Goal: Task Accomplishment & Management: Use online tool/utility

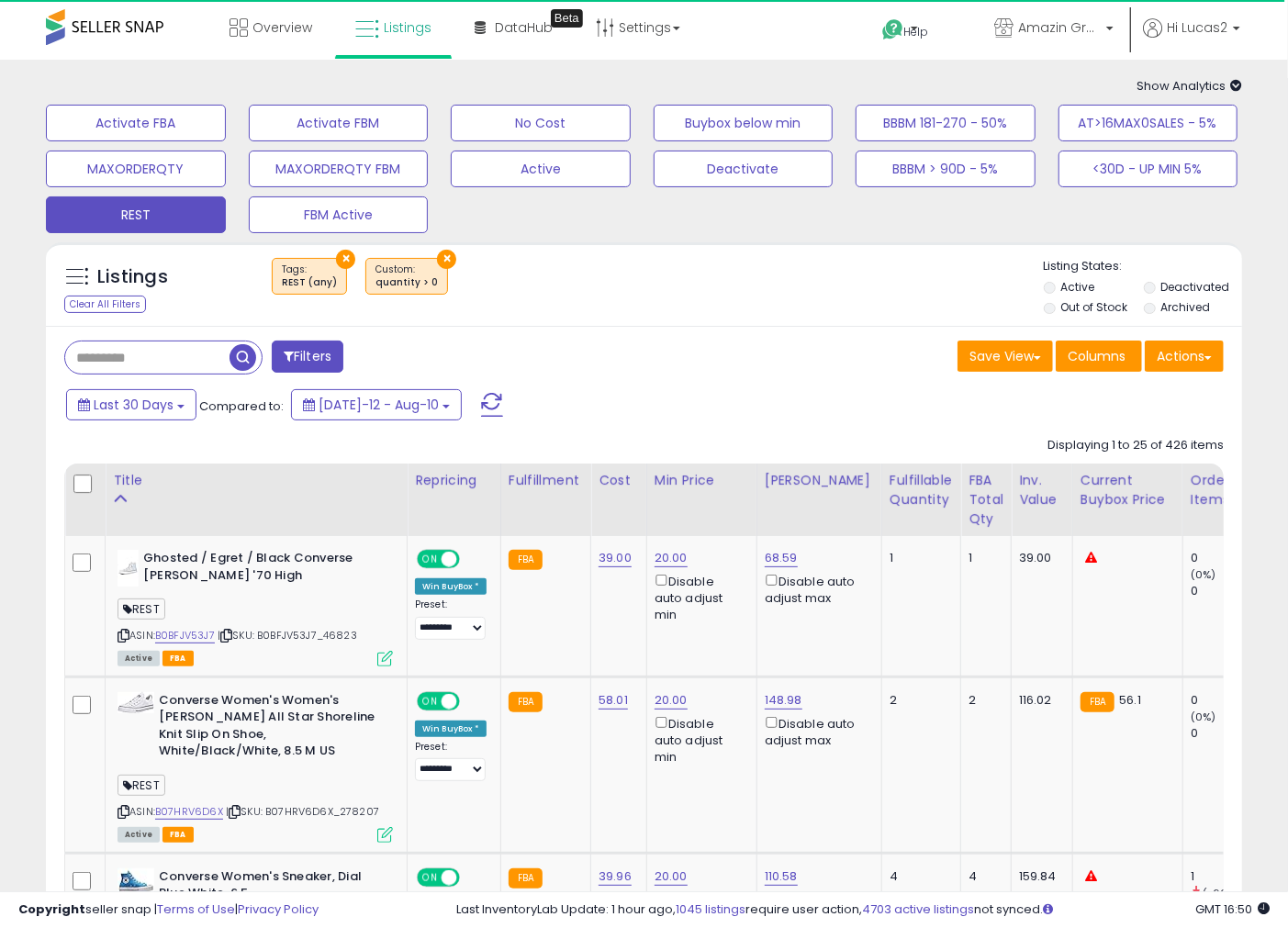
click at [717, 356] on div "Save View Save As New View Update Current View Columns Actions Import Export Vi…" at bounding box center [941, 358] width 594 height 36
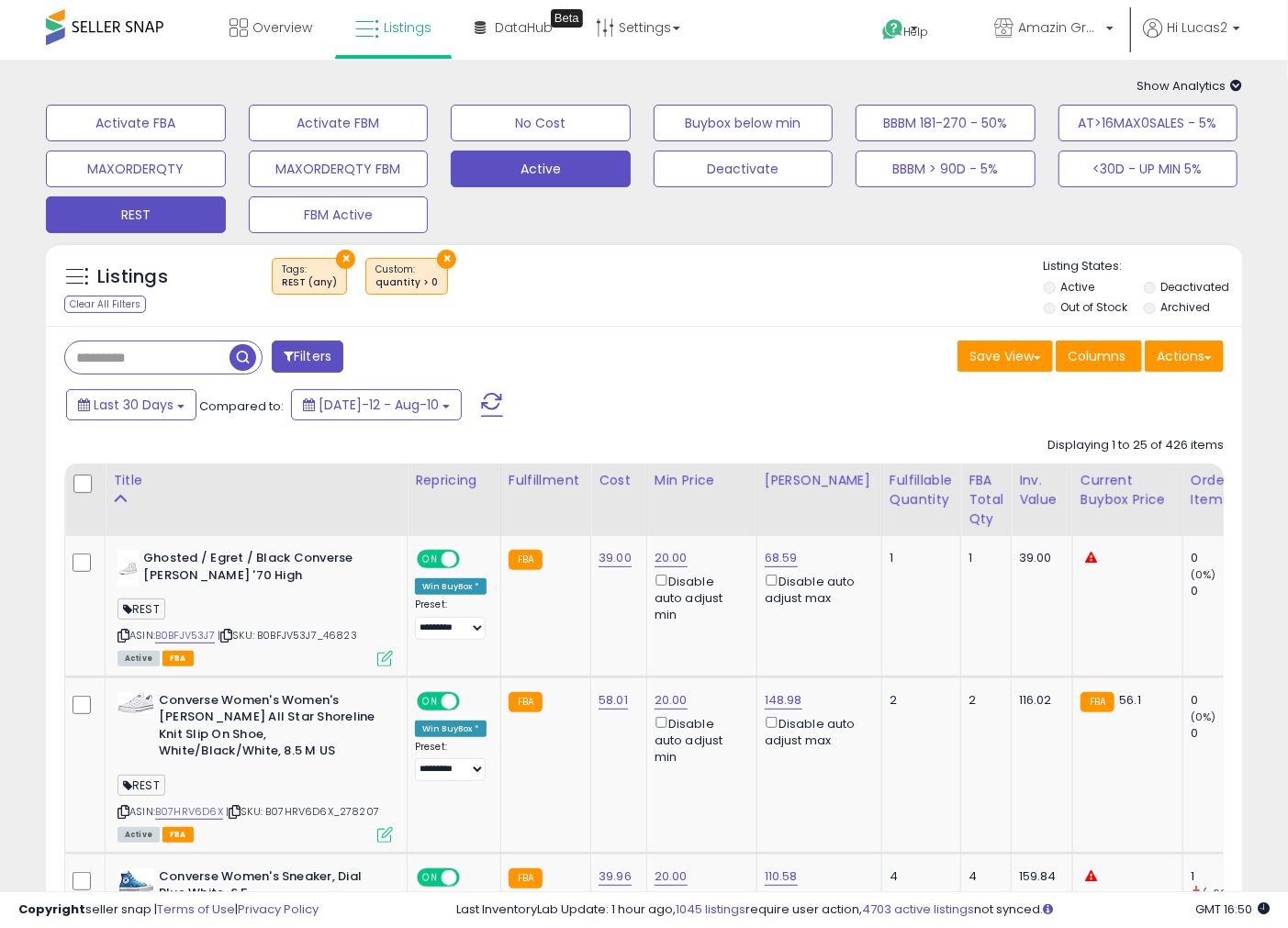
click at [546, 153] on button "Active" at bounding box center [540, 168] width 180 height 37
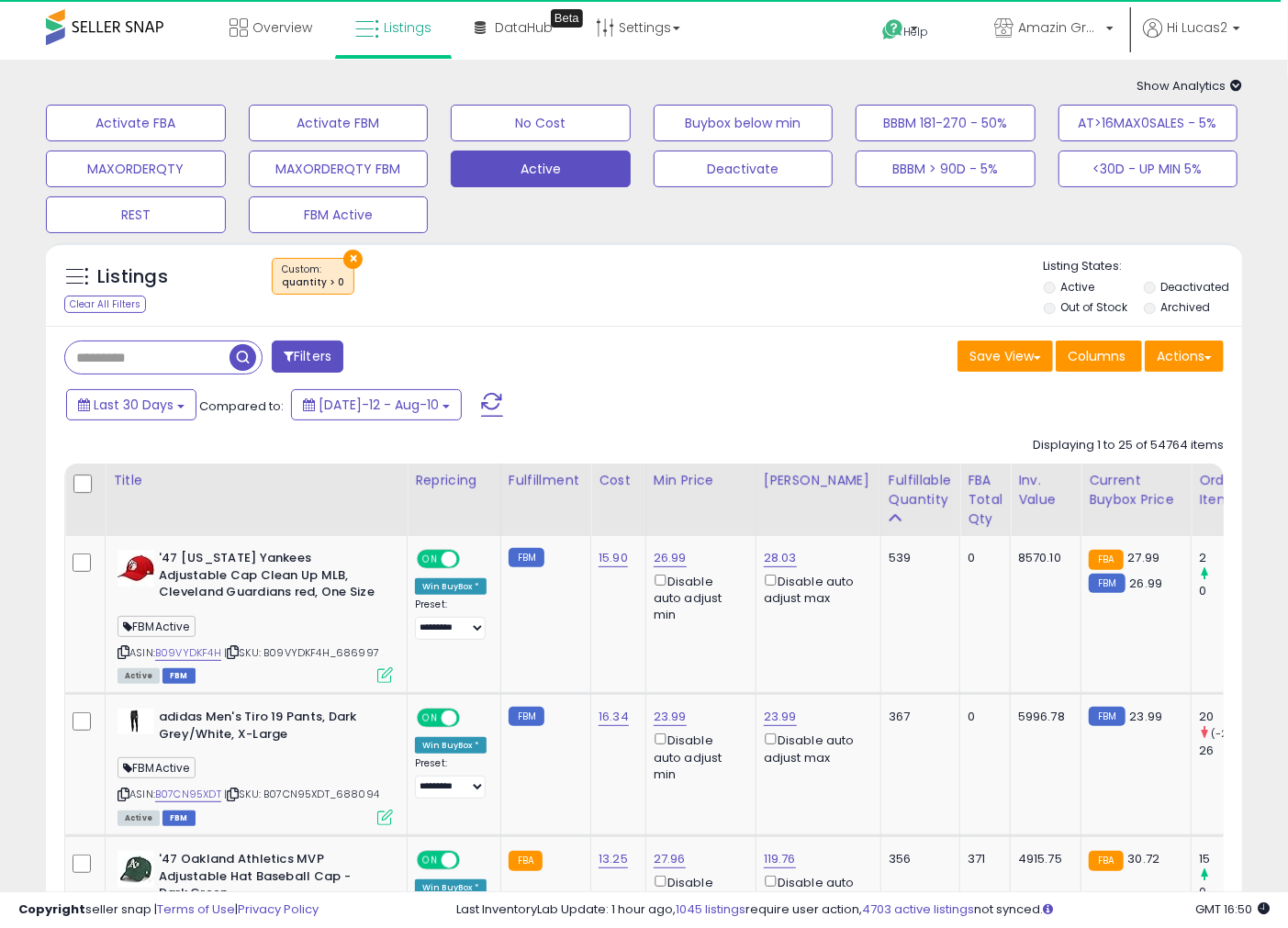
click at [196, 353] on input "text" at bounding box center [146, 357] width 164 height 32
type input "*******"
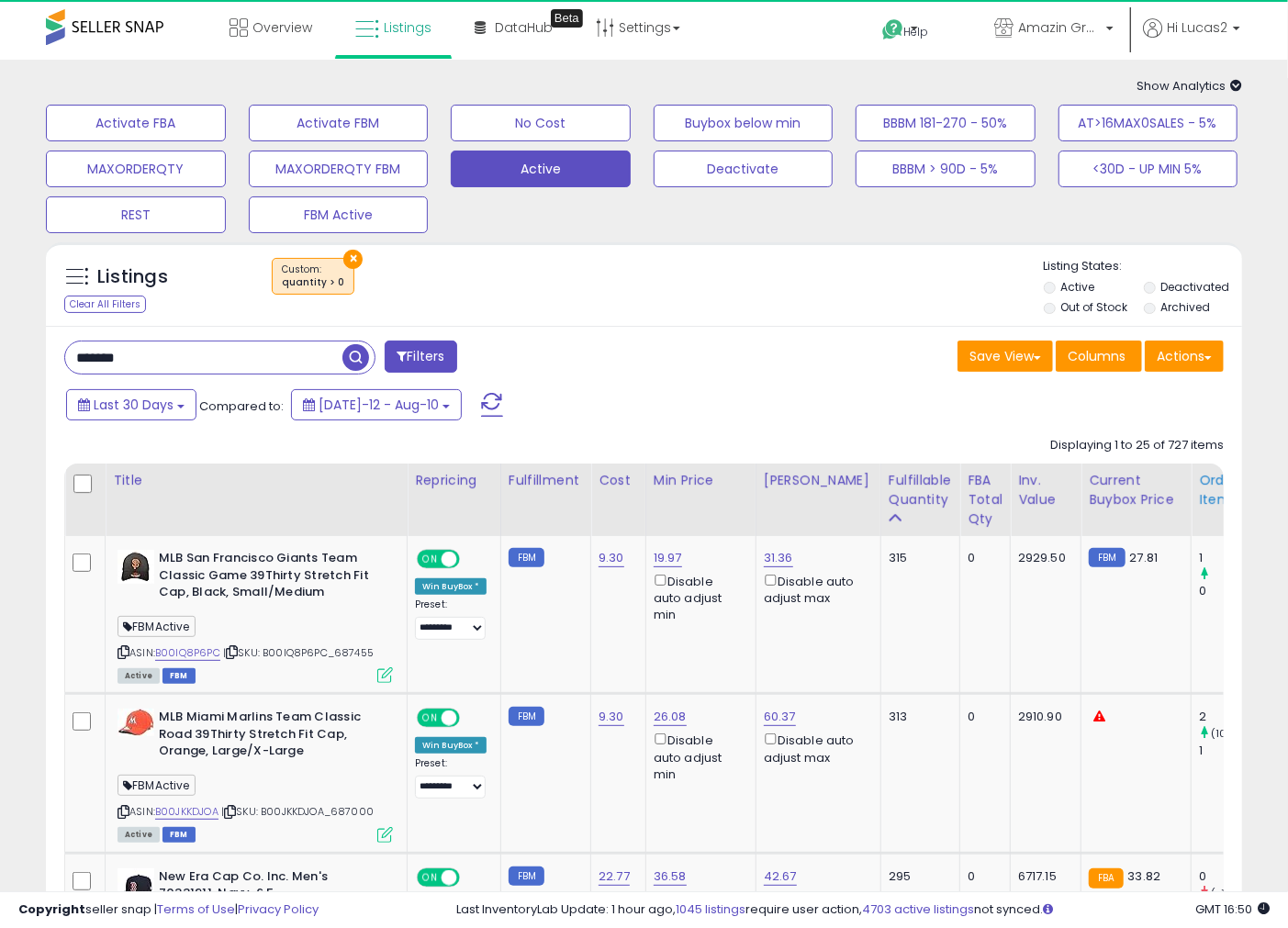
click at [1208, 496] on div "Ordered Items" at bounding box center [1232, 490] width 67 height 39
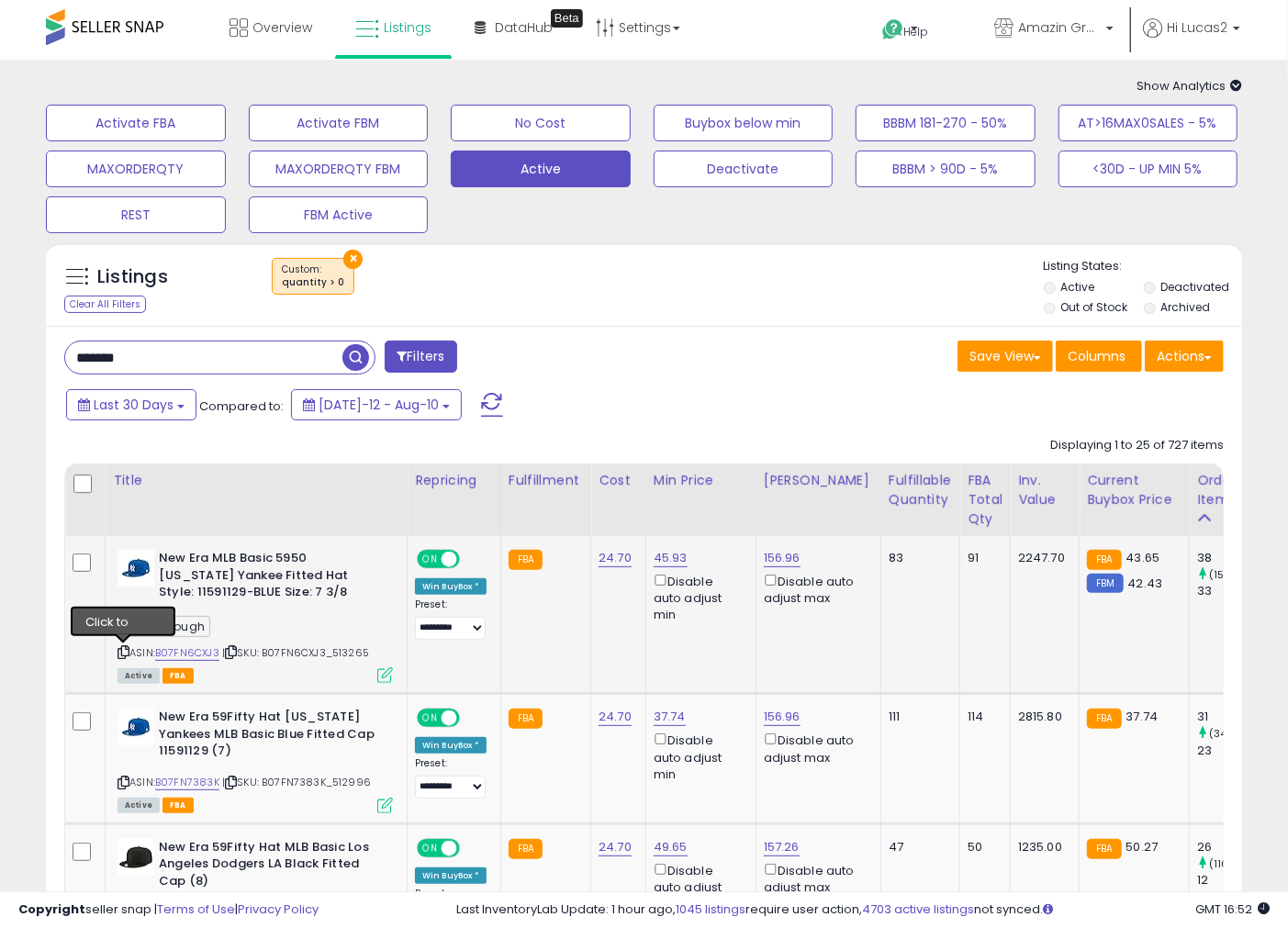
click at [121, 654] on icon at bounding box center [124, 652] width 12 height 10
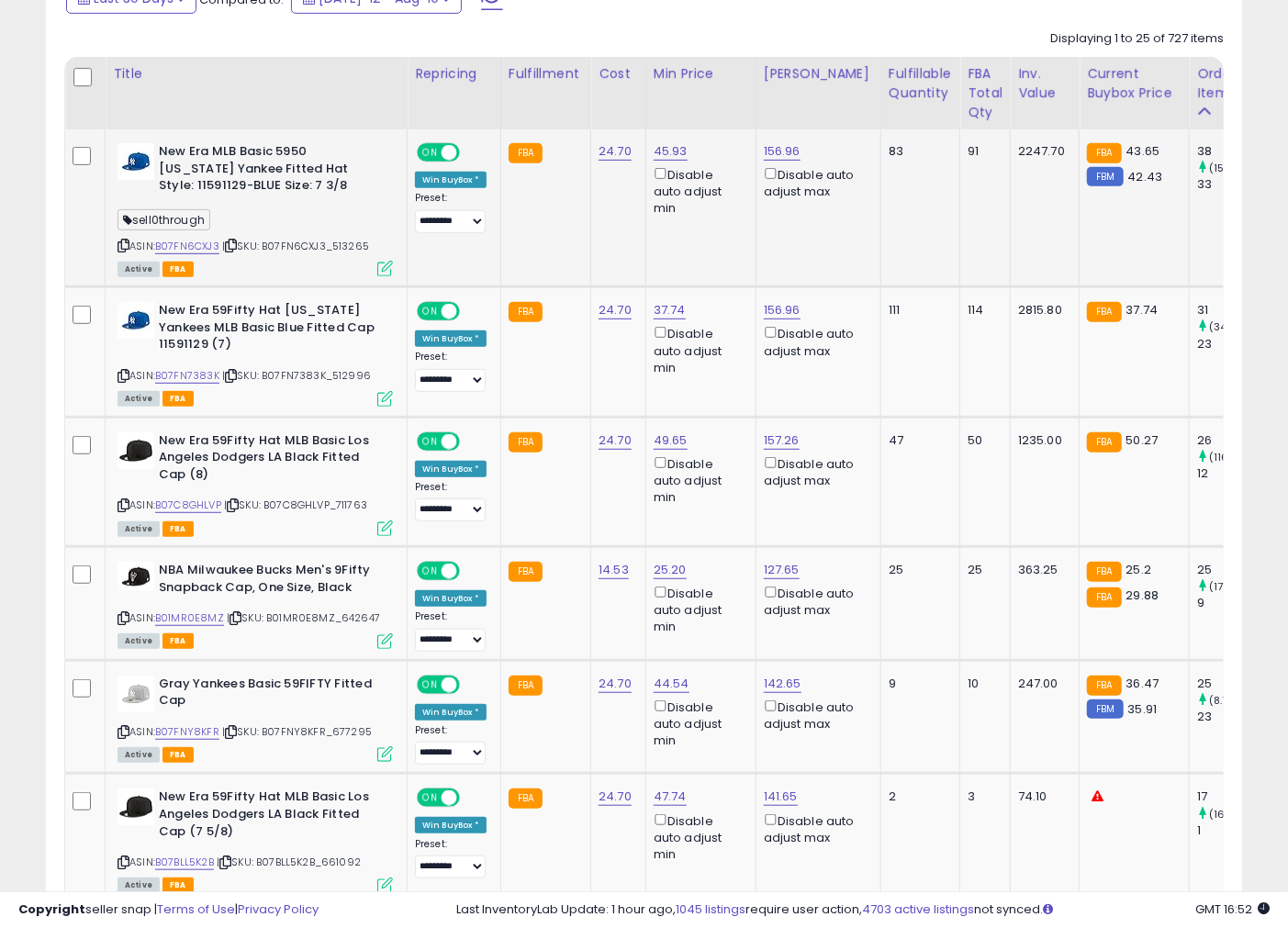
scroll to position [407, 0]
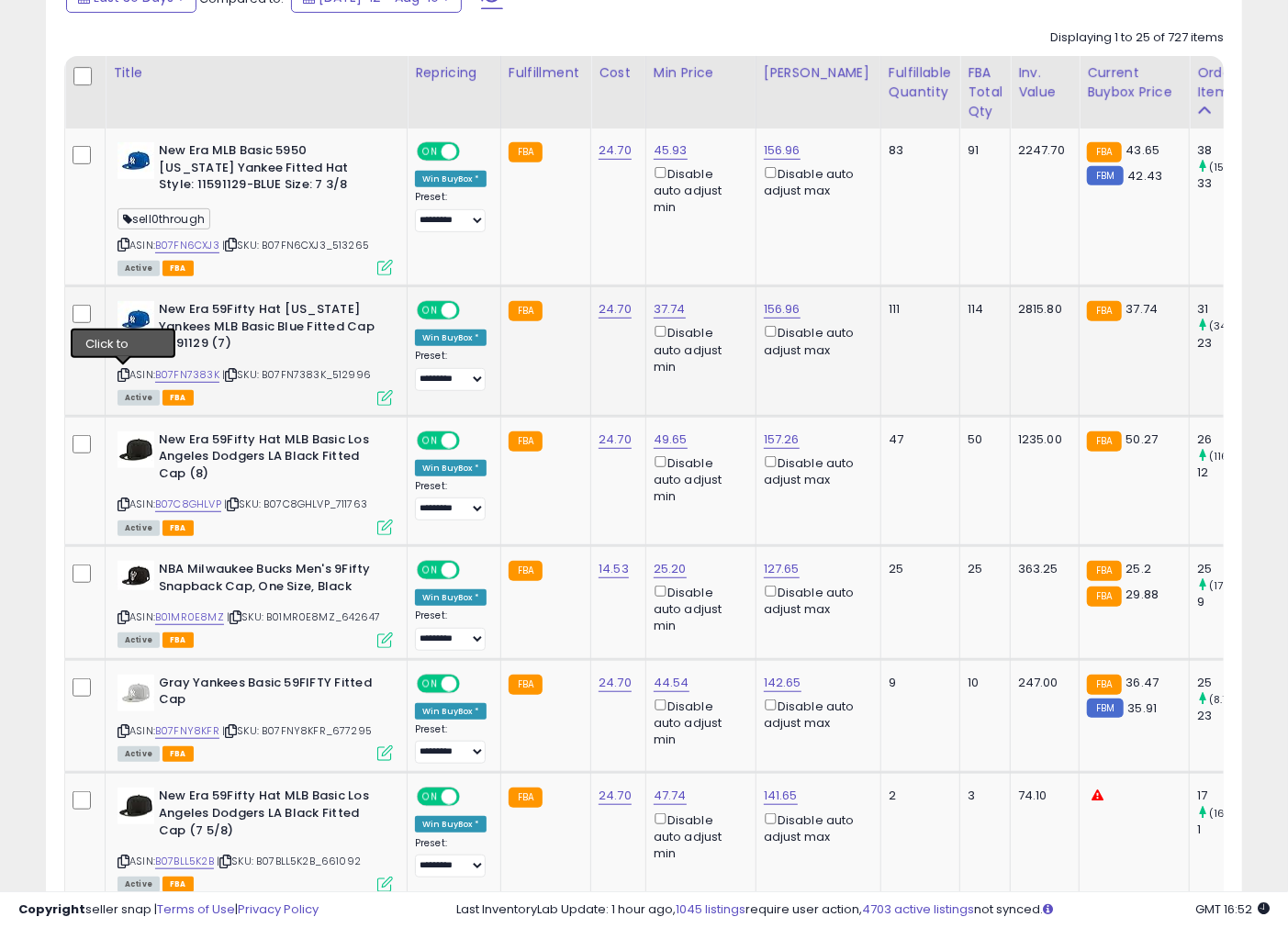
click at [121, 372] on icon at bounding box center [124, 374] width 12 height 10
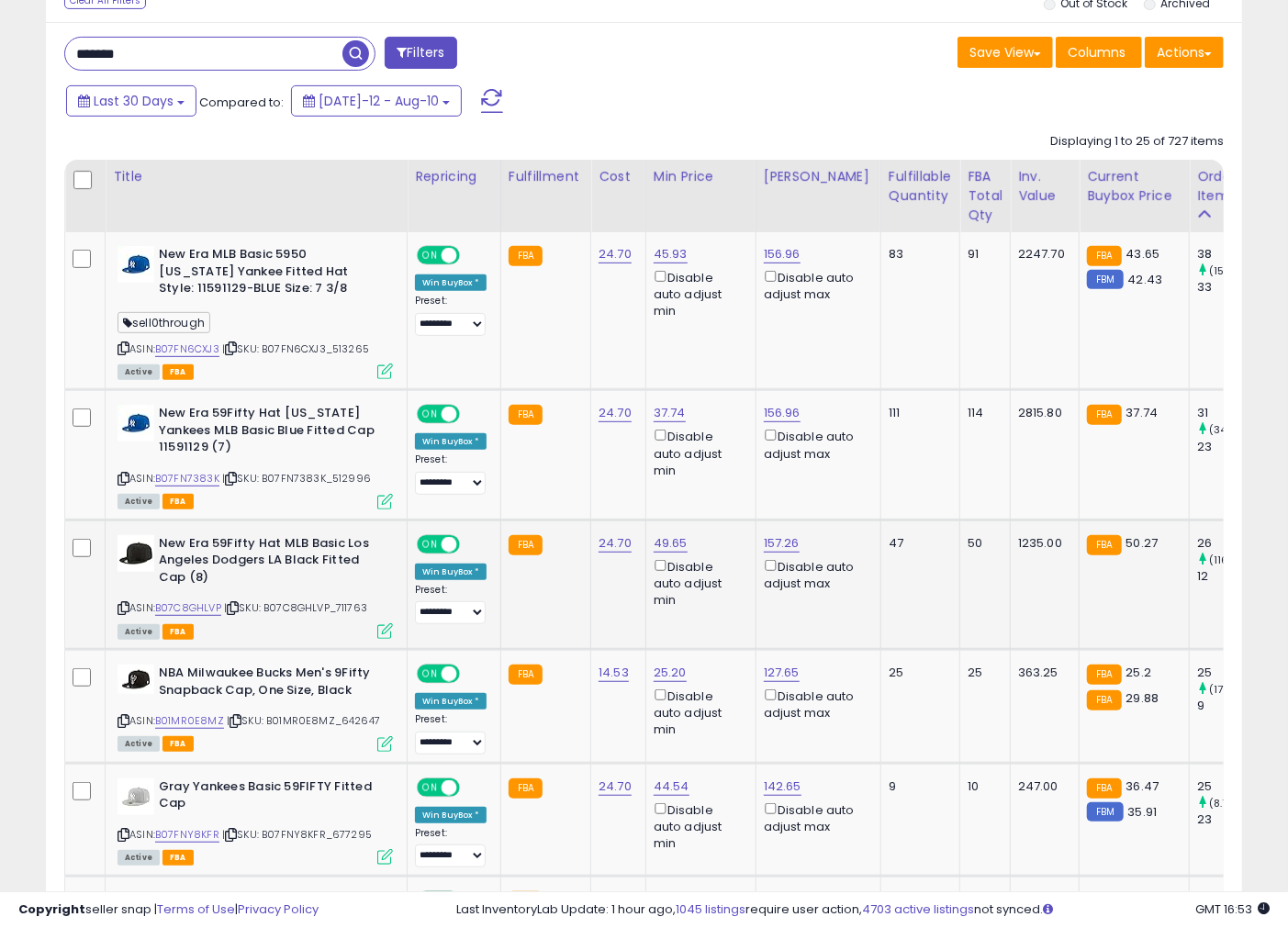
scroll to position [306, 0]
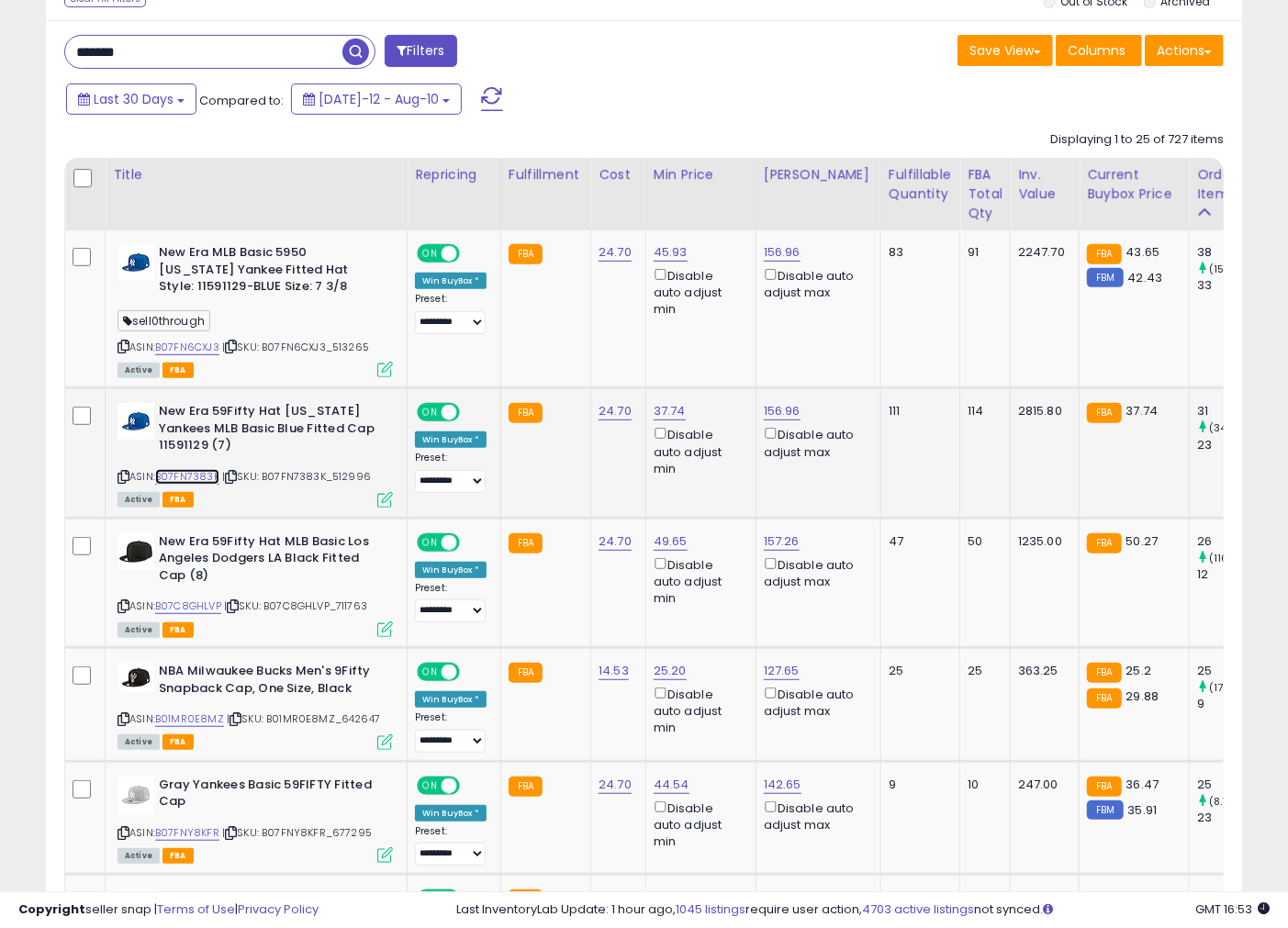
click at [207, 473] on link "B07FN7383K" at bounding box center [187, 477] width 65 height 16
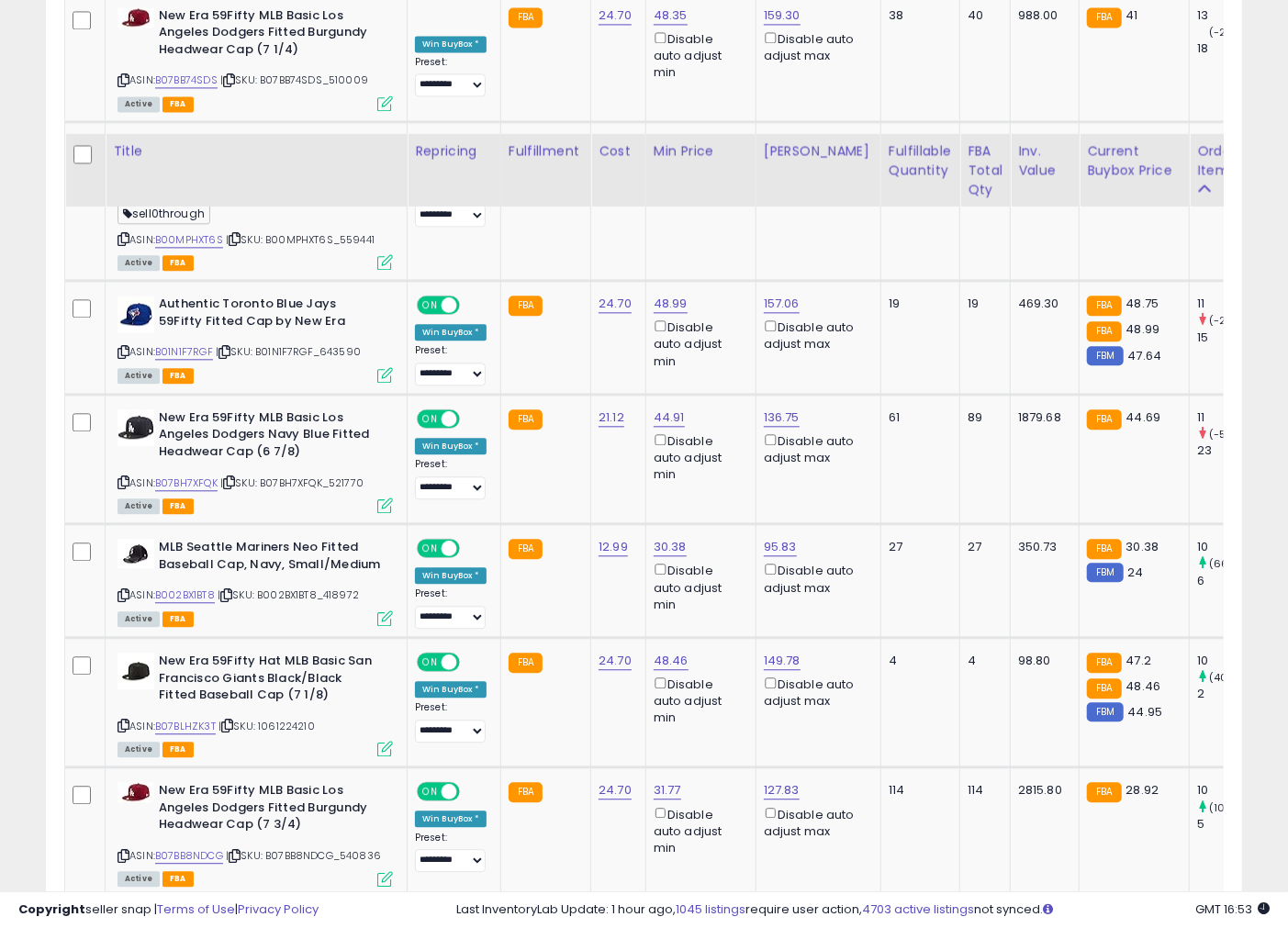
scroll to position [2039, 0]
